Goal: Task Accomplishment & Management: Manage account settings

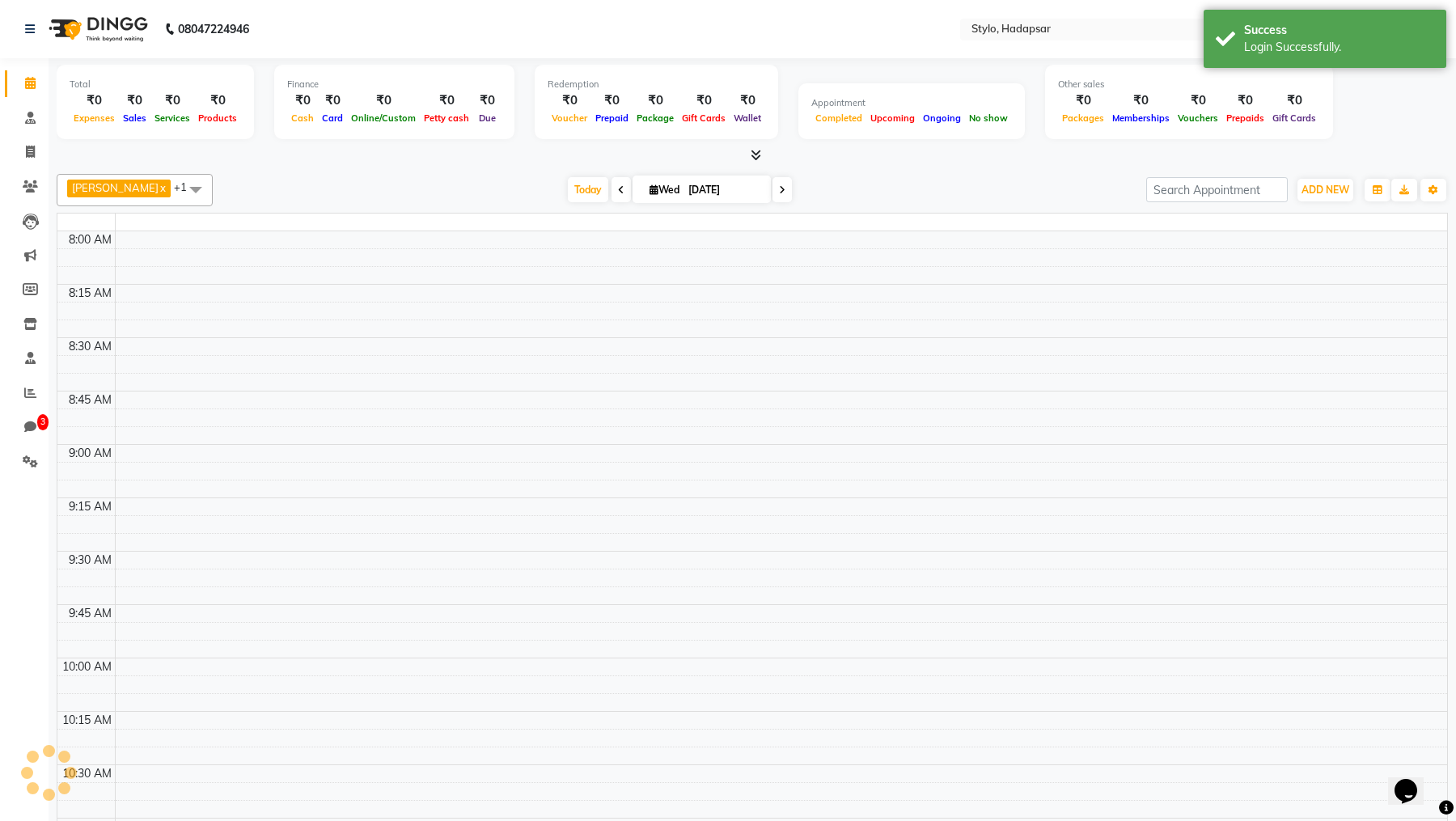
select select "en"
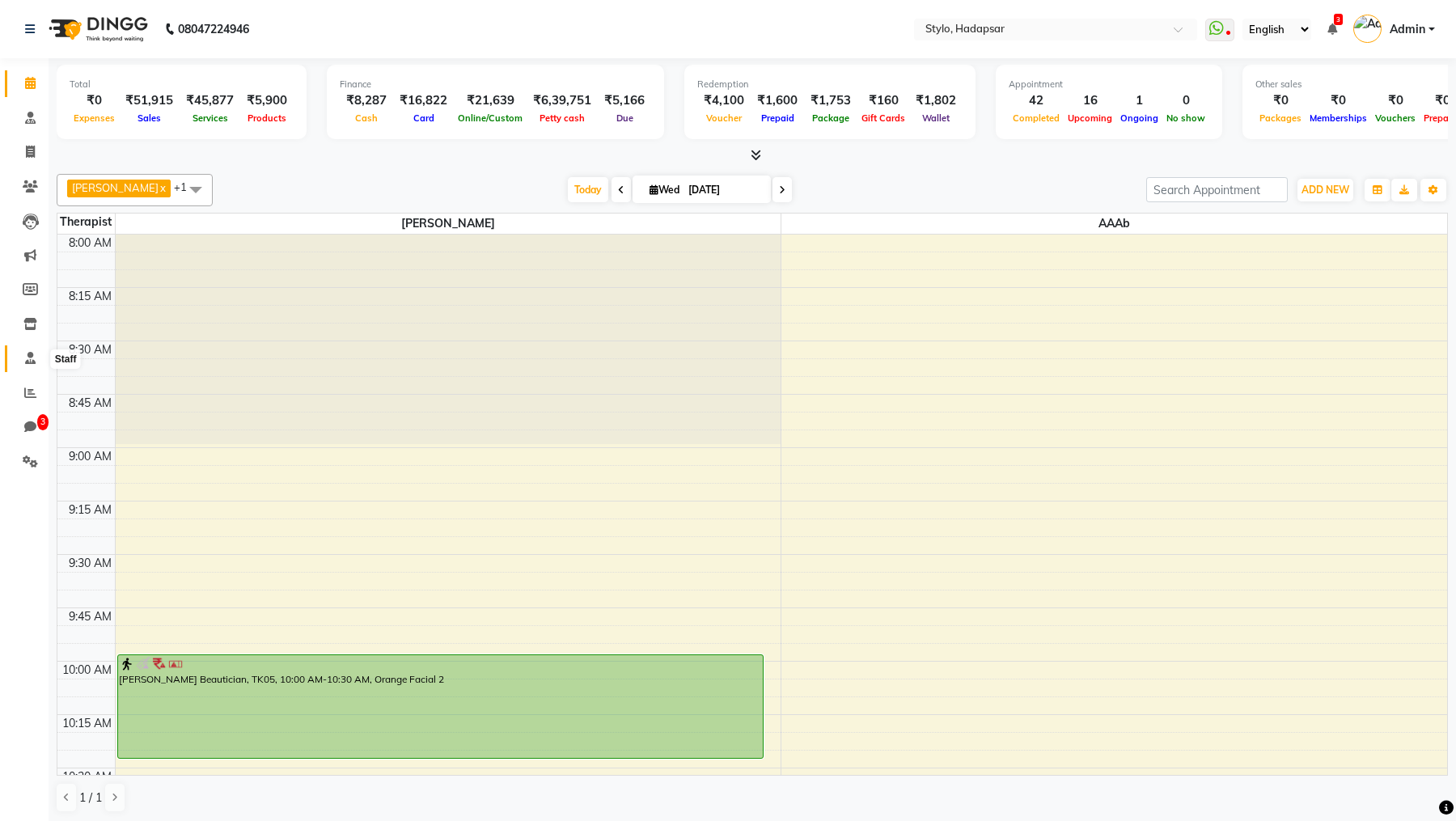
click at [28, 364] on icon at bounding box center [31, 358] width 10 height 12
